Goal: Task Accomplishment & Management: Manage account settings

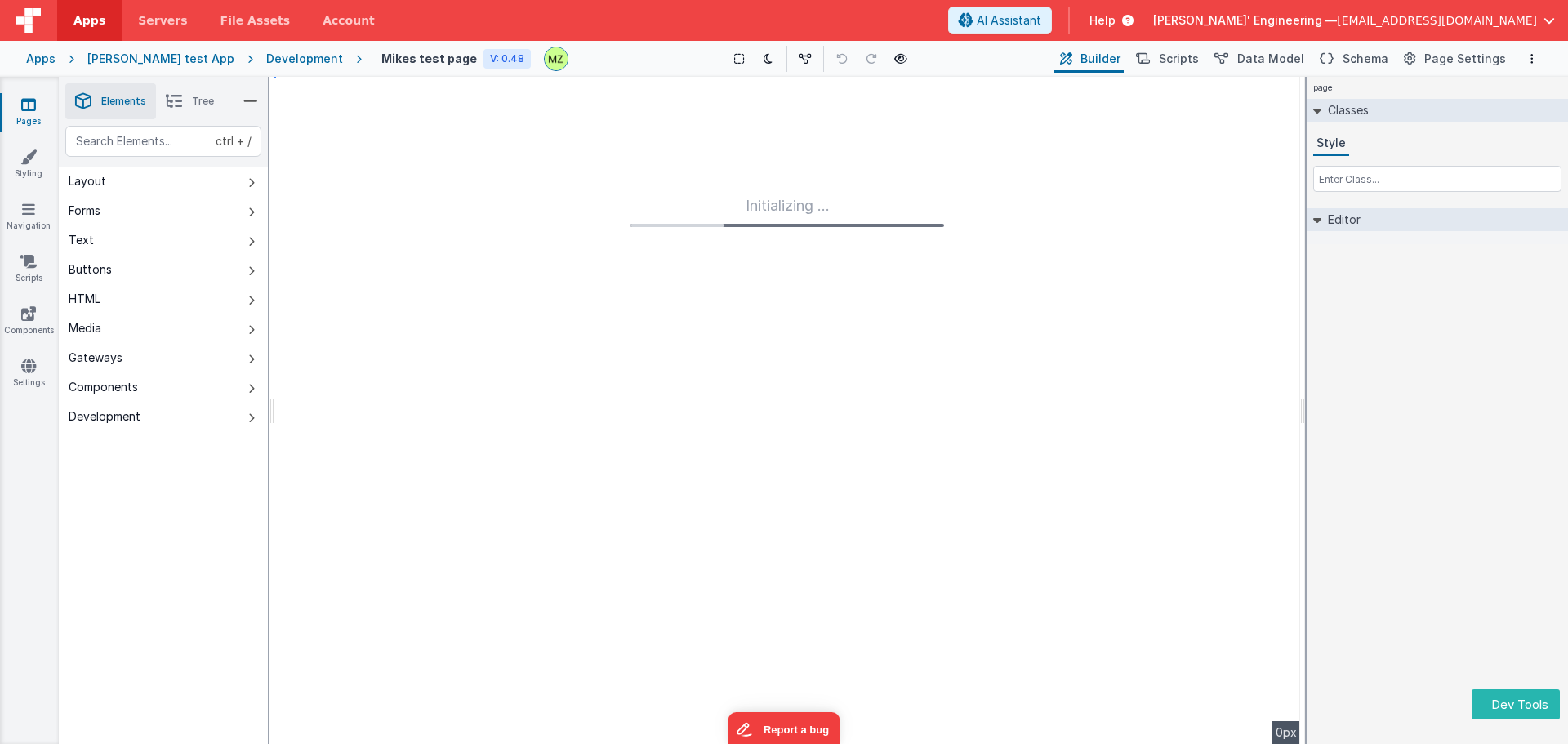
click at [141, 56] on div "[PERSON_NAME] test App" at bounding box center [161, 59] width 147 height 16
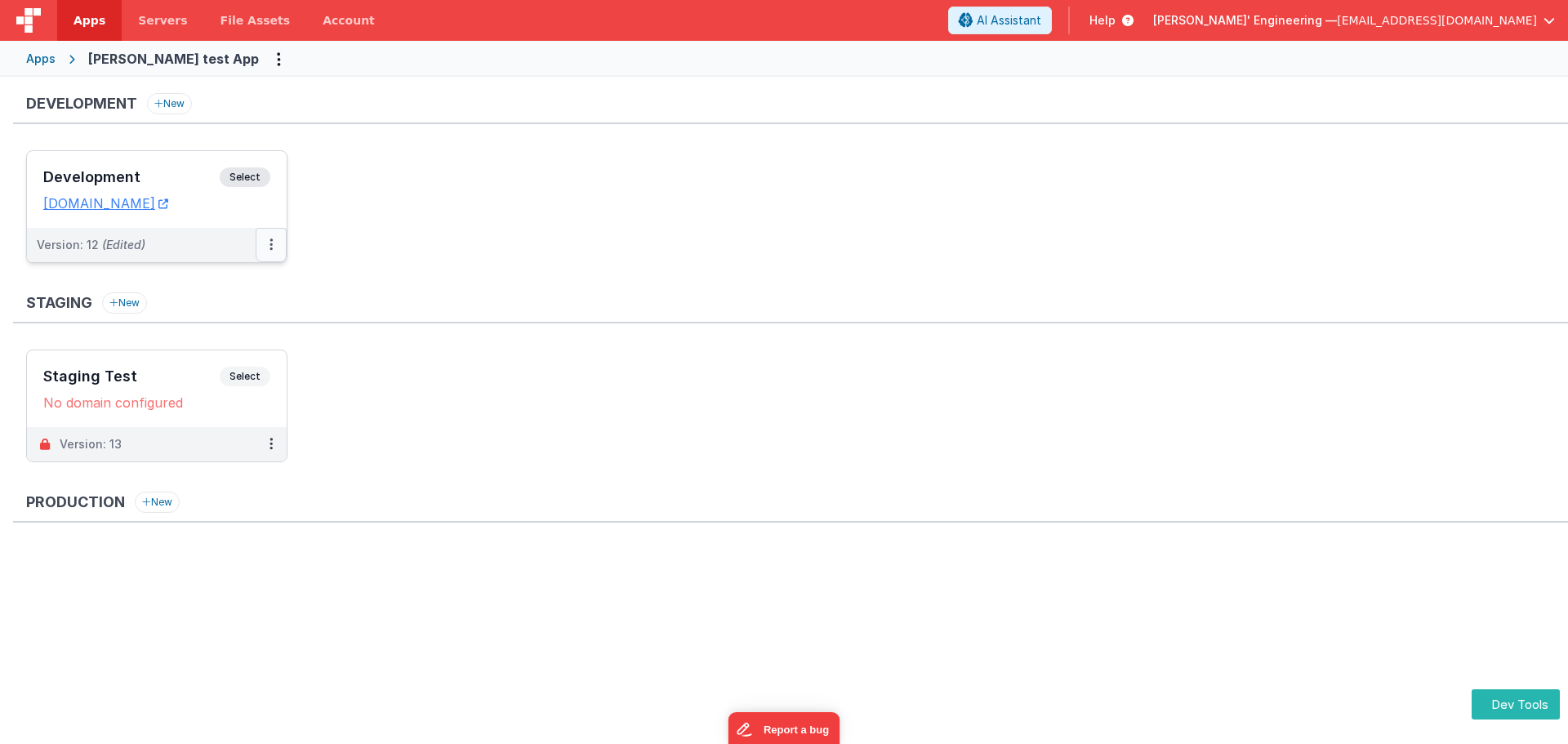
click at [270, 245] on icon at bounding box center [271, 244] width 3 height 1
click at [255, 175] on div at bounding box center [784, 372] width 1568 height 744
click at [255, 177] on span "Select" at bounding box center [245, 177] width 51 height 20
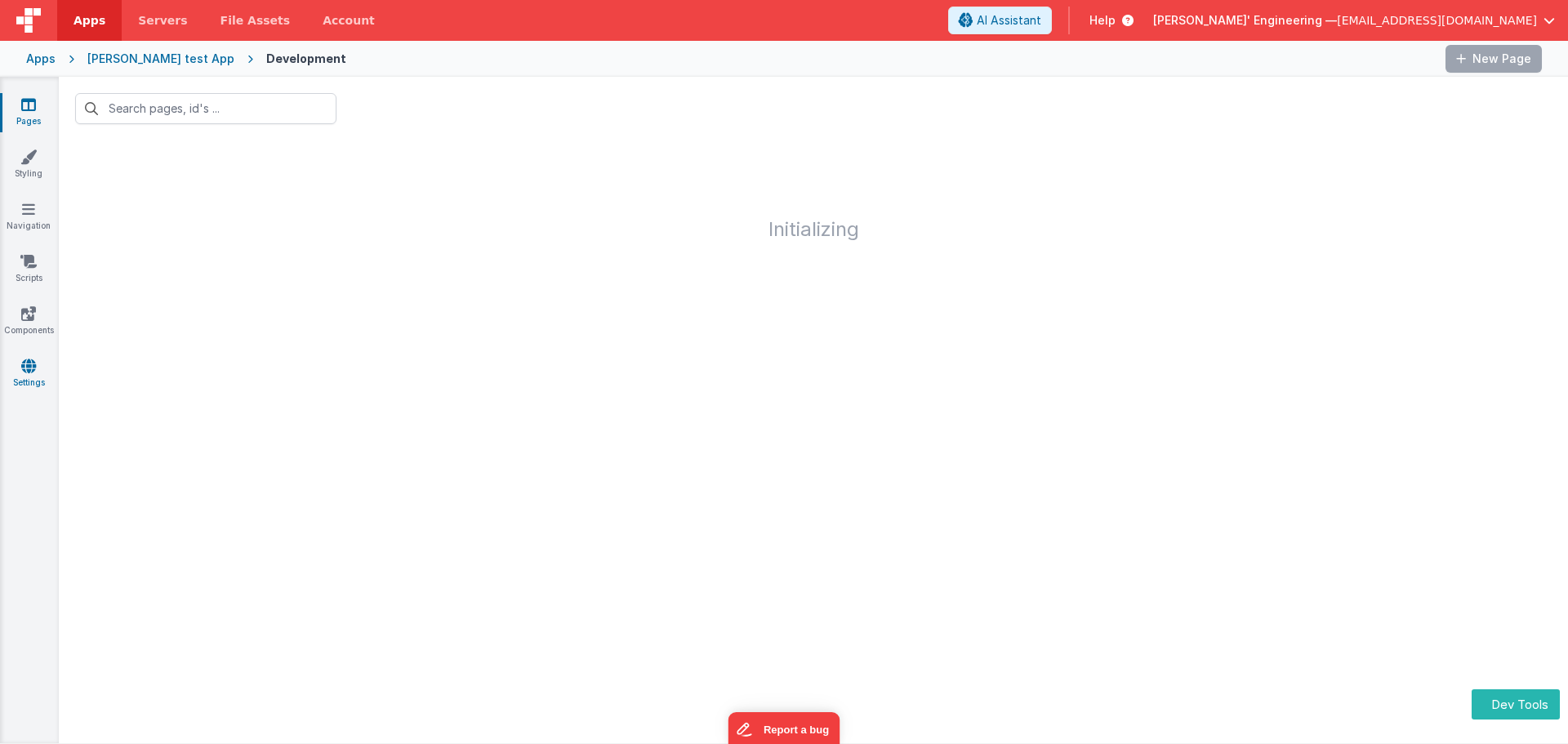
click at [26, 375] on link "Settings" at bounding box center [28, 374] width 59 height 32
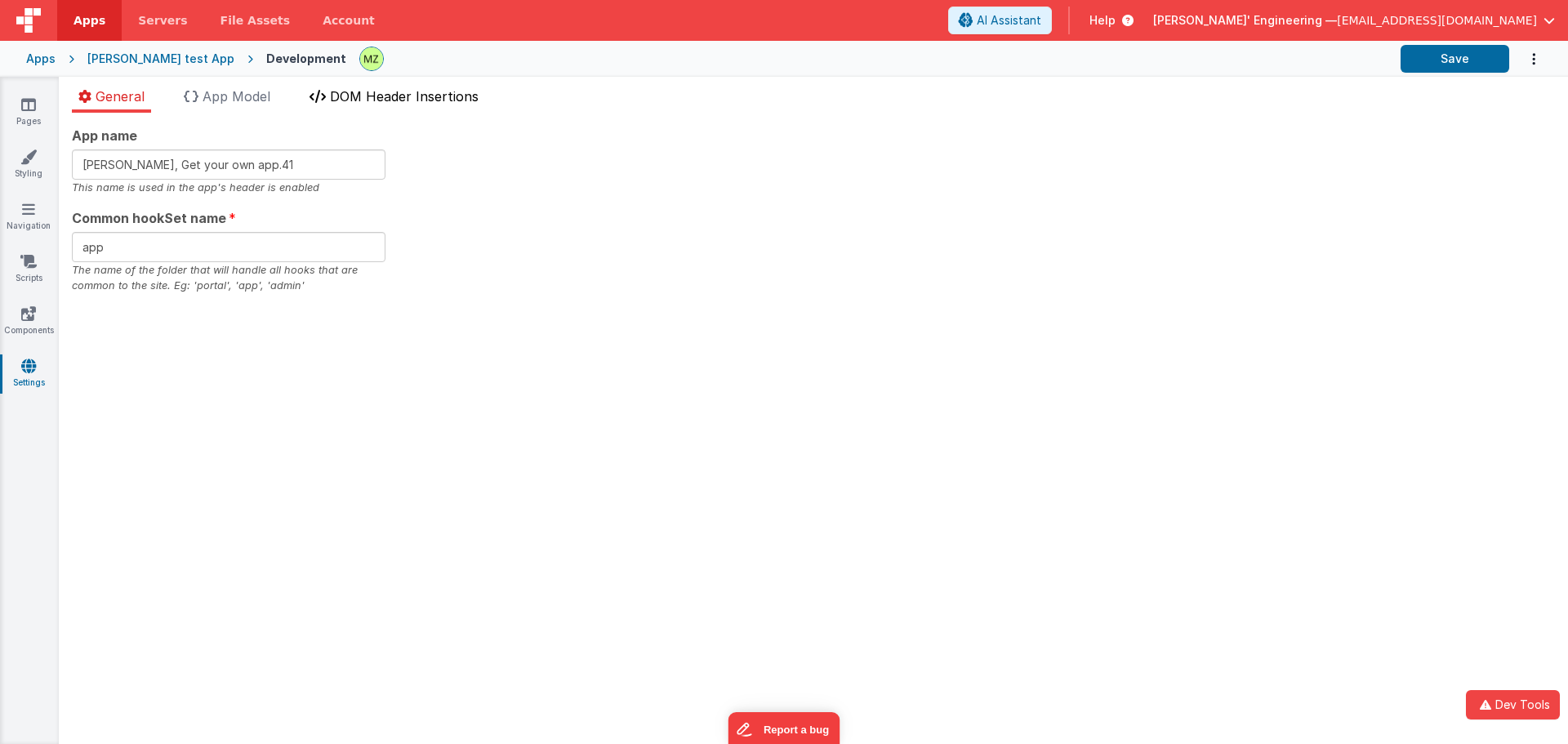
click at [429, 103] on span "DOM Header Insertions" at bounding box center [404, 96] width 149 height 16
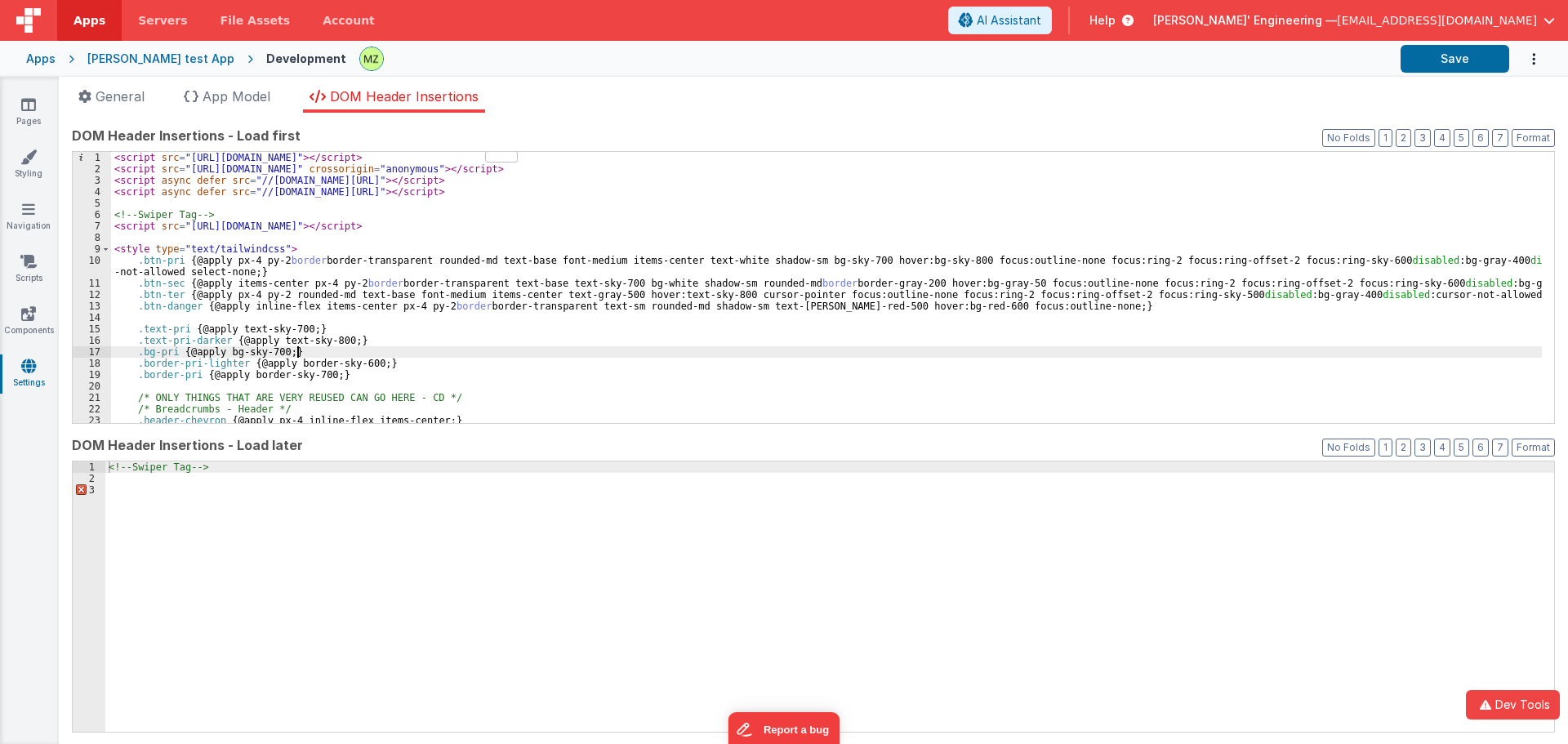
click at [356, 347] on div "< script src = "[URL][DOMAIN_NAME]" > </ script > < script src = "[URL][DOMAIN_…" at bounding box center [827, 299] width 1431 height 294
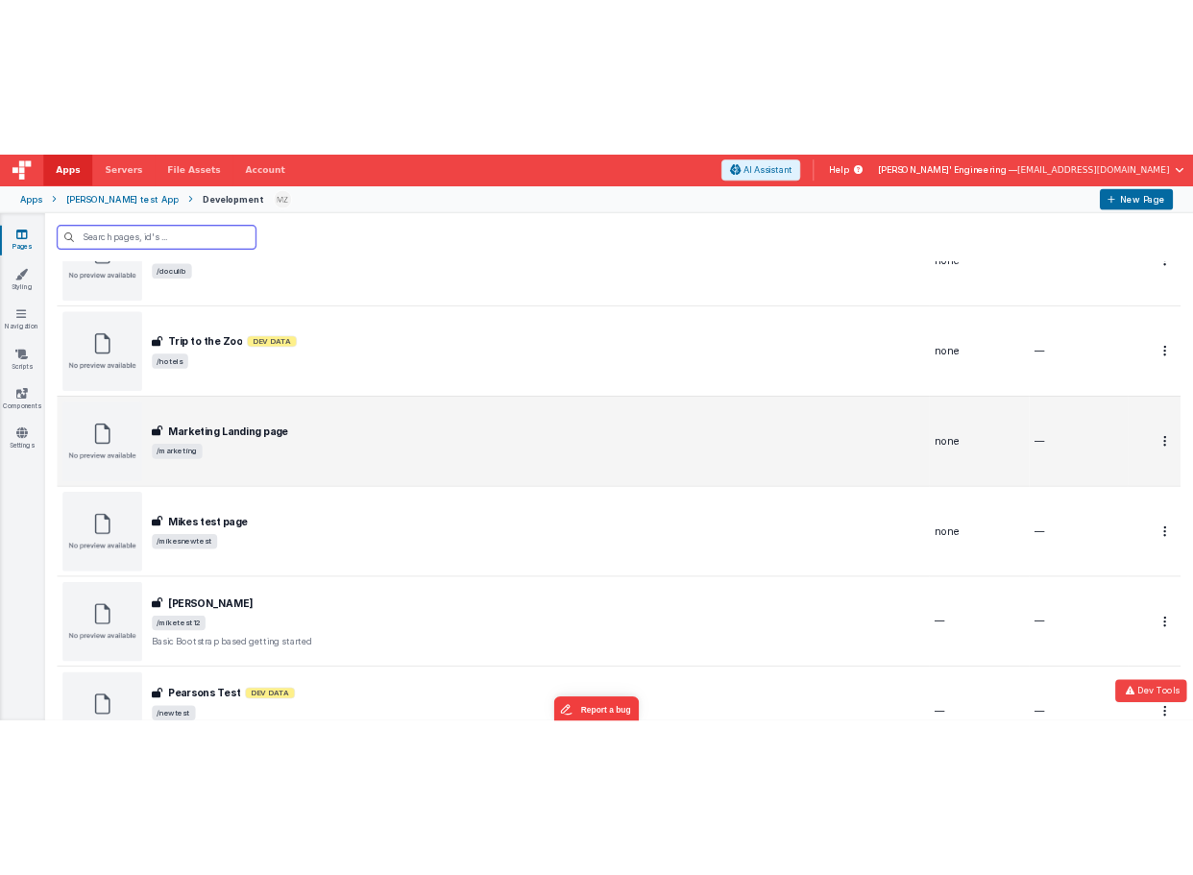
scroll to position [866, 0]
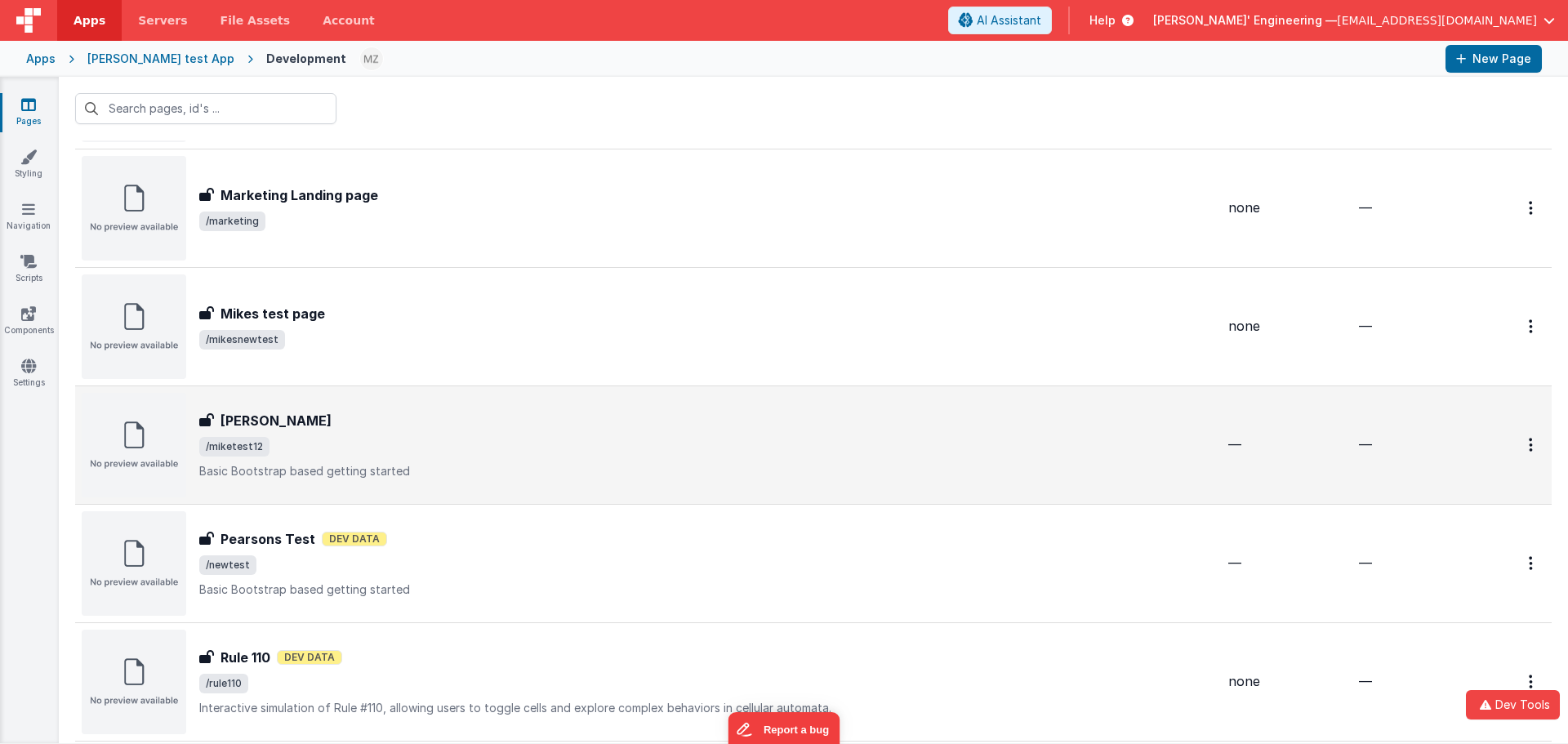
click at [448, 440] on span "/miketest12" at bounding box center [707, 446] width 1016 height 20
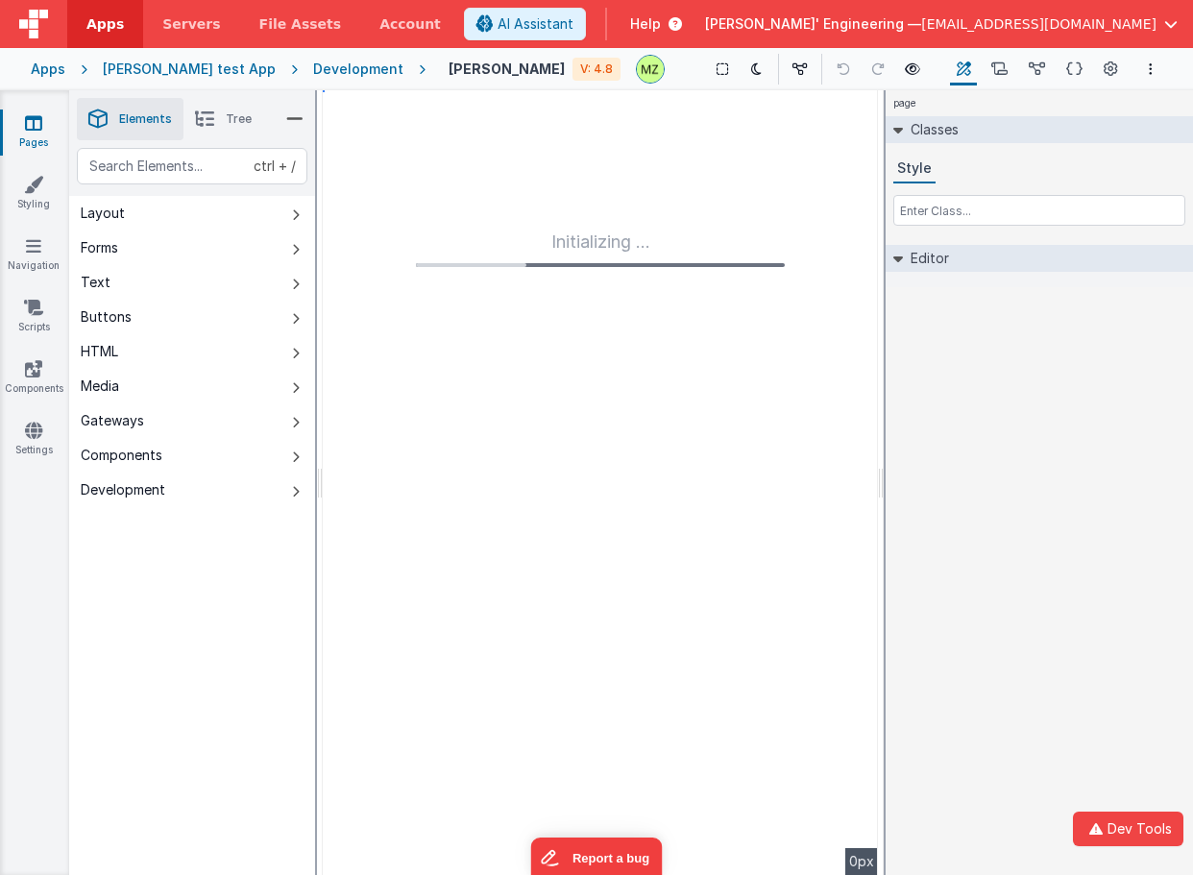
click at [940, 550] on div "page Classes Style Editor DEV: Focus DEV: builderToggleConditionalCSS DEV: Remo…" at bounding box center [1039, 482] width 307 height 785
click at [313, 69] on div "Development" at bounding box center [358, 69] width 90 height 19
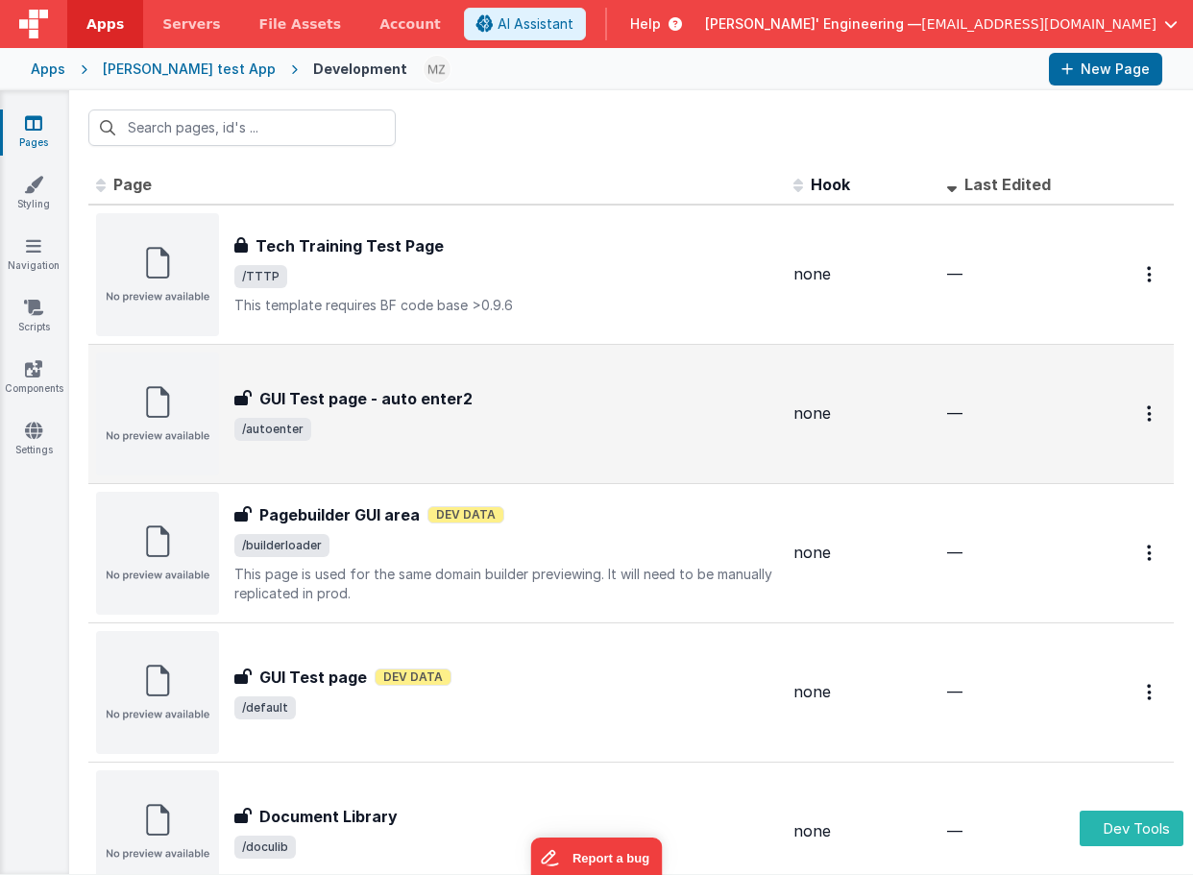
click at [514, 379] on div "GUI Test page - auto enter2 GUI Test page - auto enter2 /autoenter" at bounding box center [437, 414] width 682 height 123
